Goal: Transaction & Acquisition: Obtain resource

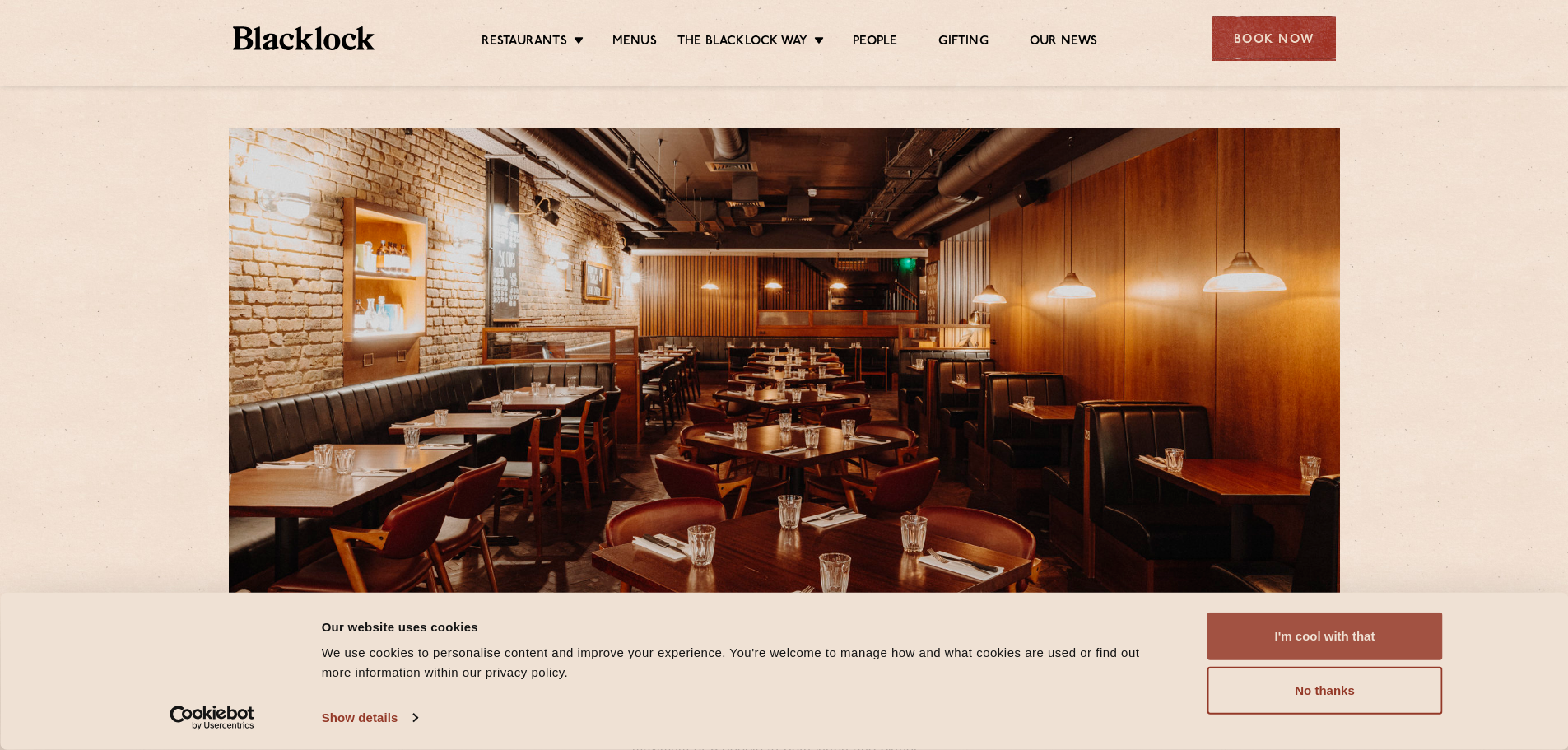
click at [1325, 636] on button "I'm cool with that" at bounding box center [1325, 637] width 235 height 48
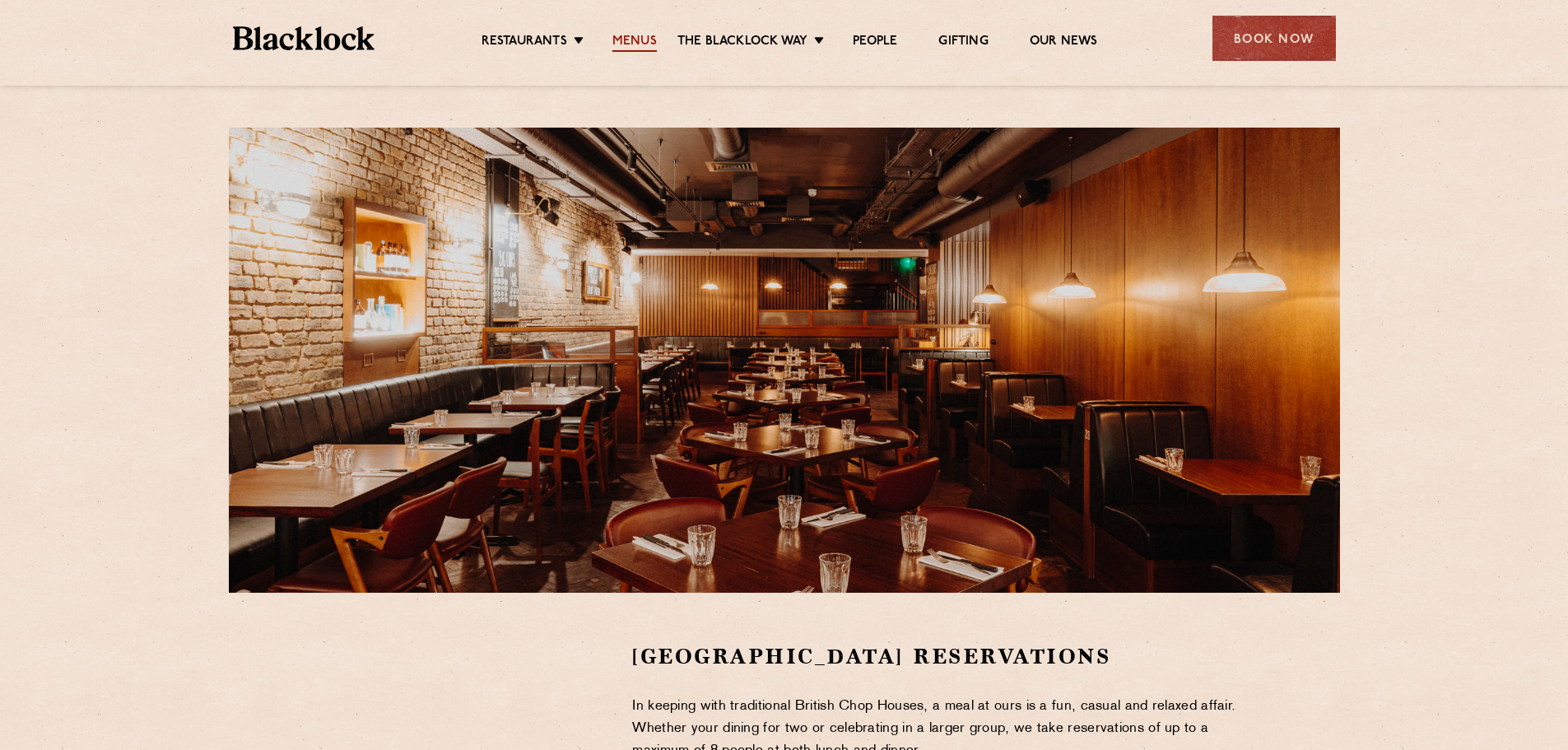
click at [643, 39] on link "Menus" at bounding box center [635, 43] width 45 height 18
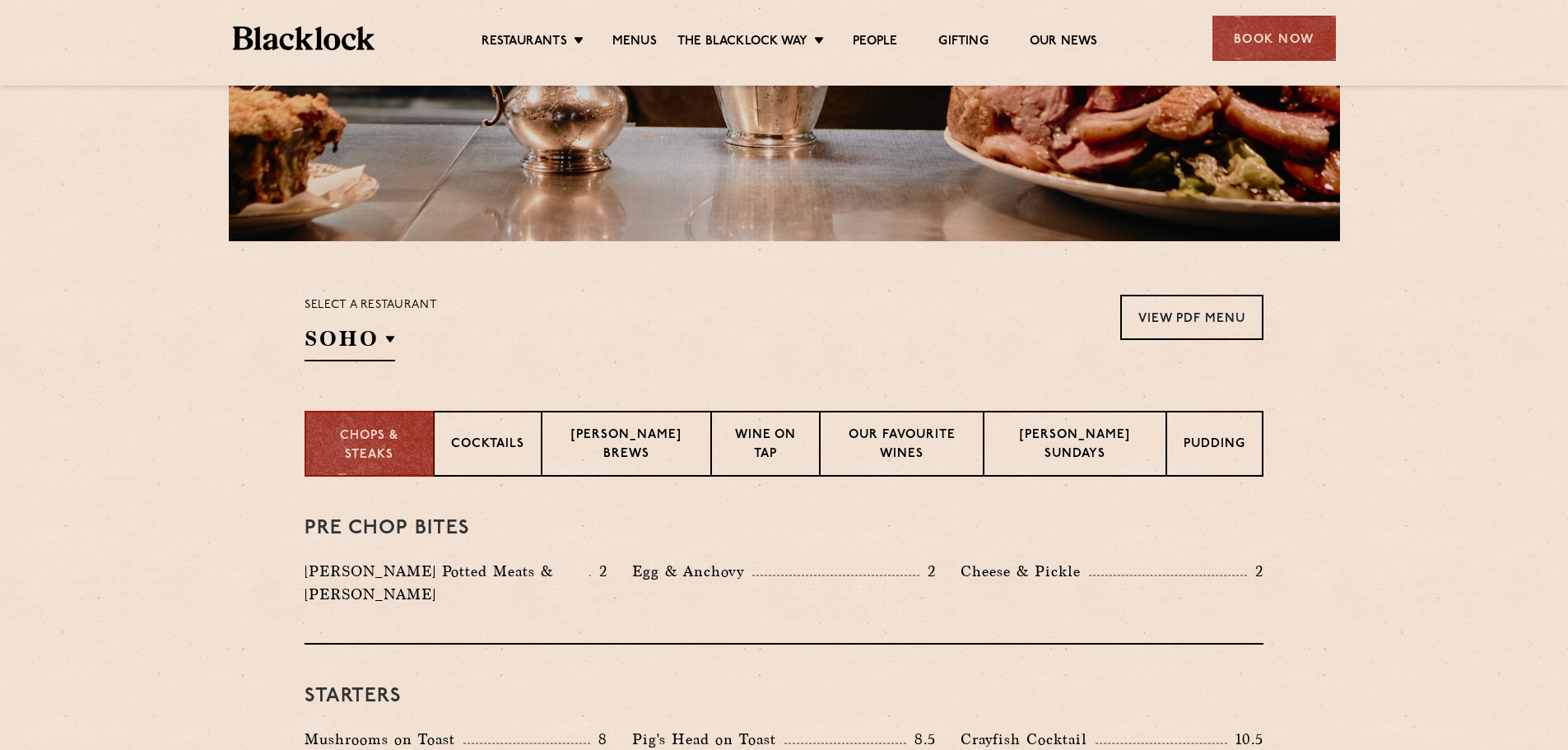
scroll to position [411, 0]
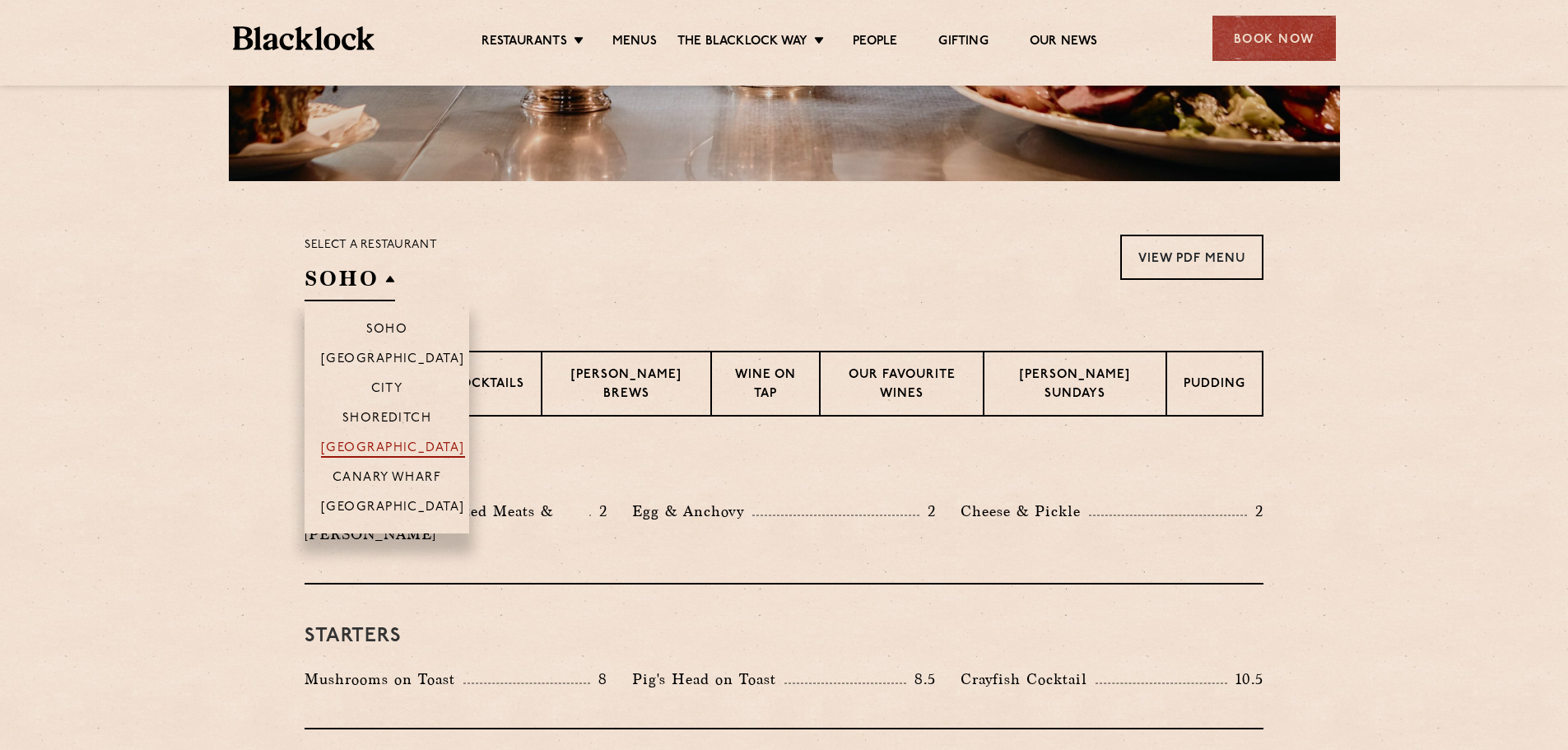
click at [385, 445] on p "[GEOGRAPHIC_DATA]" at bounding box center [392, 449] width 144 height 17
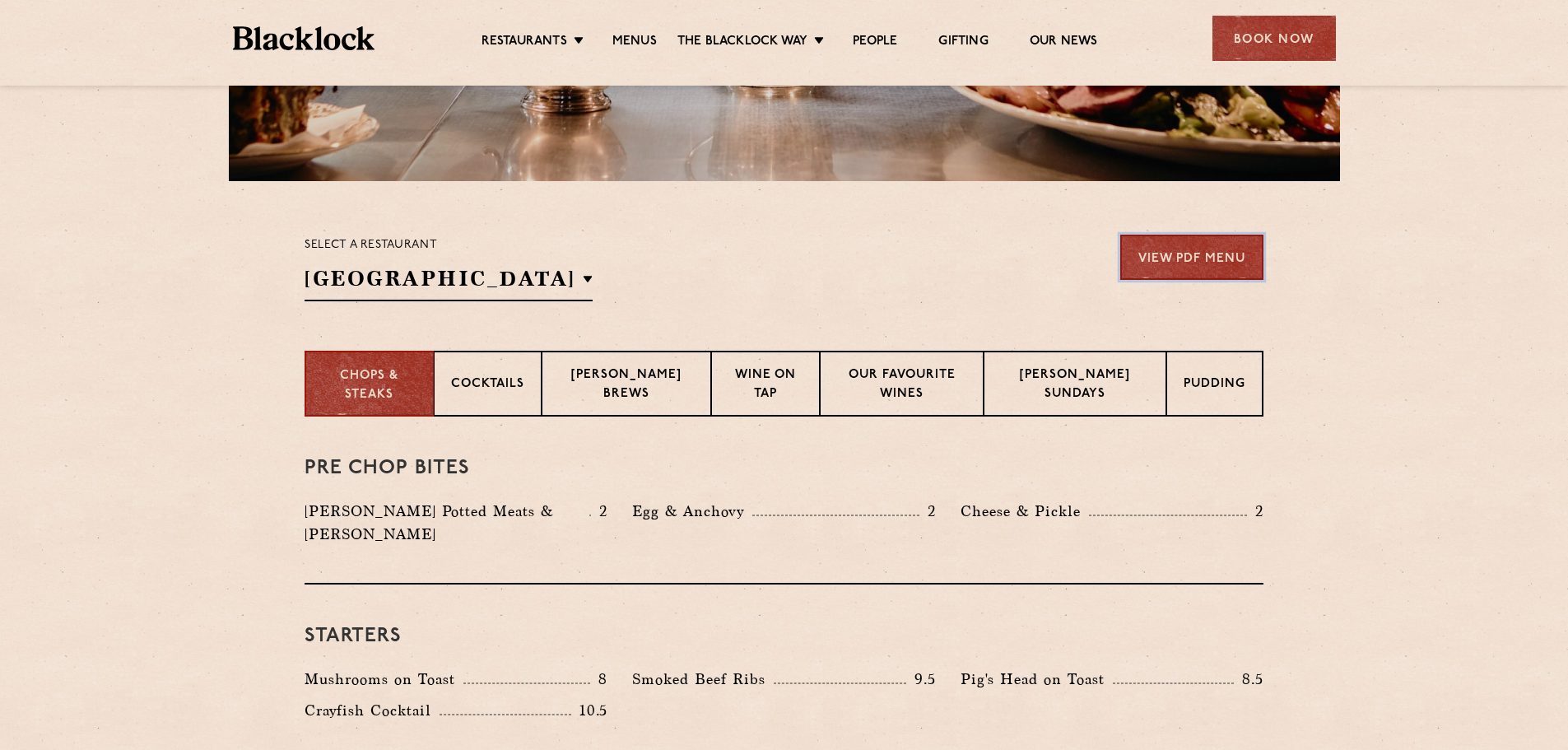
click at [1192, 255] on link "View PDF Menu" at bounding box center [1192, 257] width 143 height 46
